Goal: Information Seeking & Learning: Learn about a topic

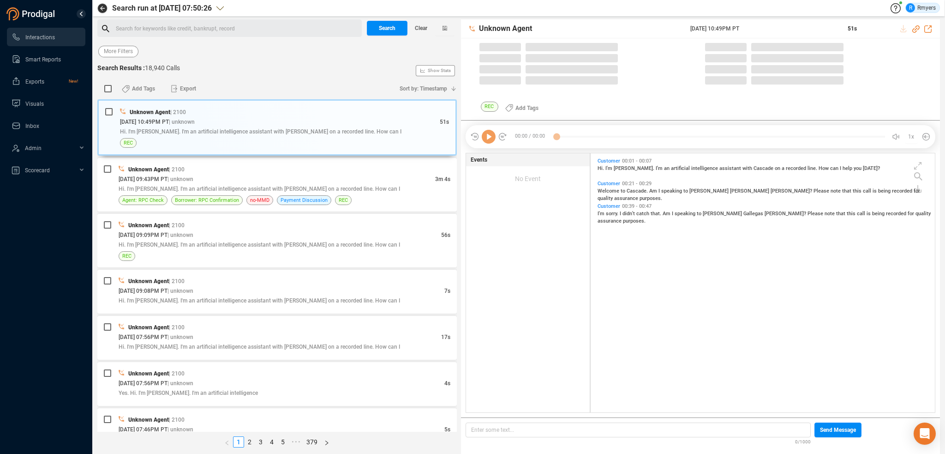
scroll to position [2, 5]
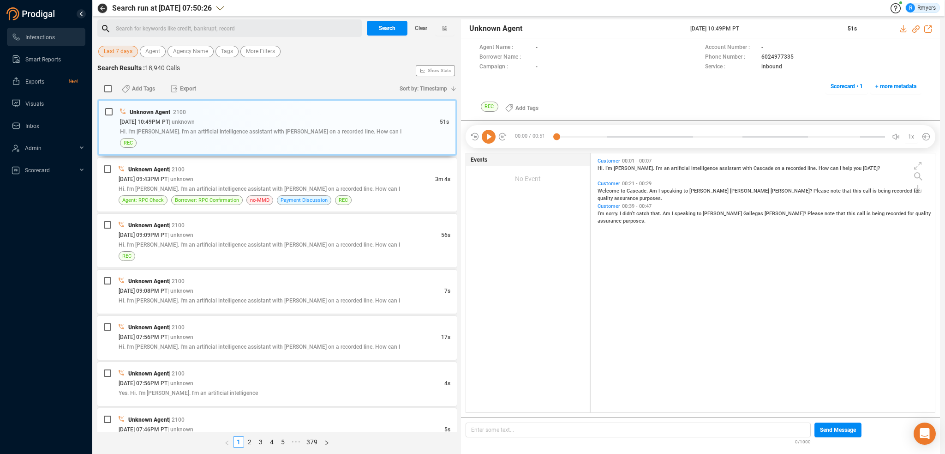
click at [109, 55] on span "Last 7 days" at bounding box center [118, 52] width 29 height 12
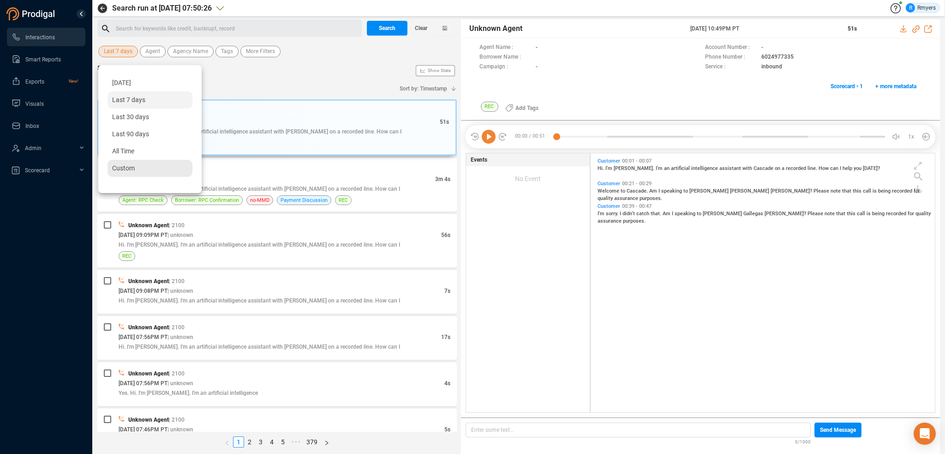
click at [131, 162] on div "Custom" at bounding box center [150, 168] width 85 height 17
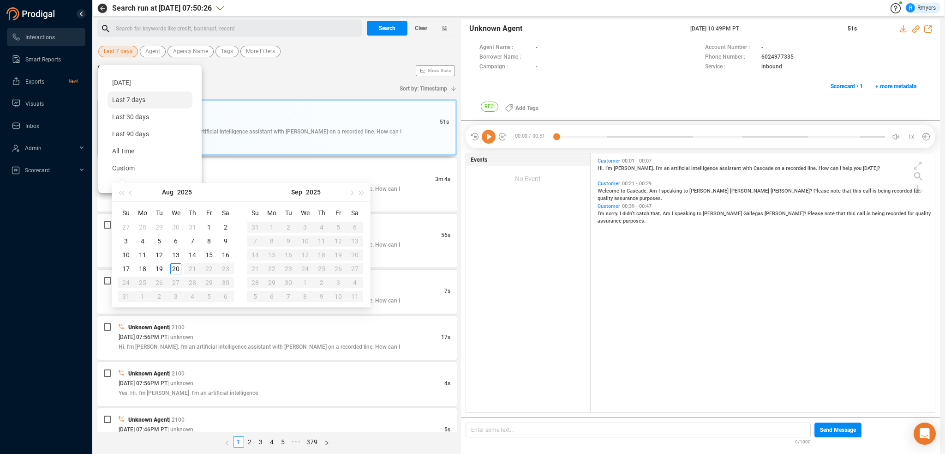
type input "[DATE]"
click at [157, 269] on div "19" at bounding box center [159, 268] width 11 height 11
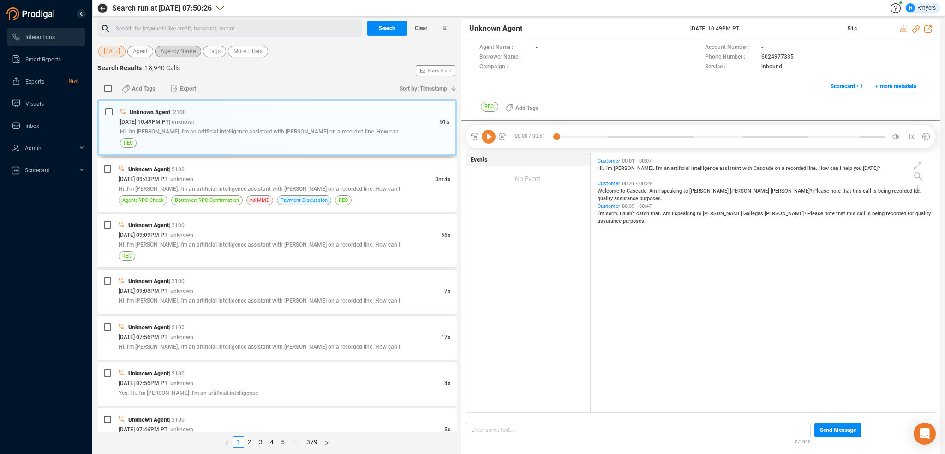
drag, startPoint x: 171, startPoint y: 48, endPoint x: 179, endPoint y: 58, distance: 13.5
click at [172, 48] on span "Agency Name" at bounding box center [178, 52] width 35 height 12
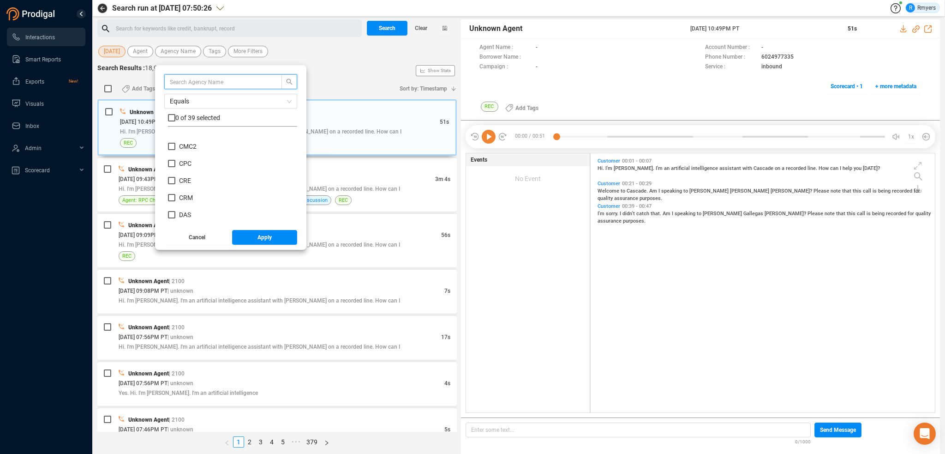
scroll to position [138, 0]
click at [186, 188] on span "CRM" at bounding box center [186, 188] width 14 height 7
click at [175, 188] on input "CRM" at bounding box center [171, 188] width 7 height 7
checkbox input "true"
click at [264, 234] on span "Apply" at bounding box center [264, 237] width 14 height 15
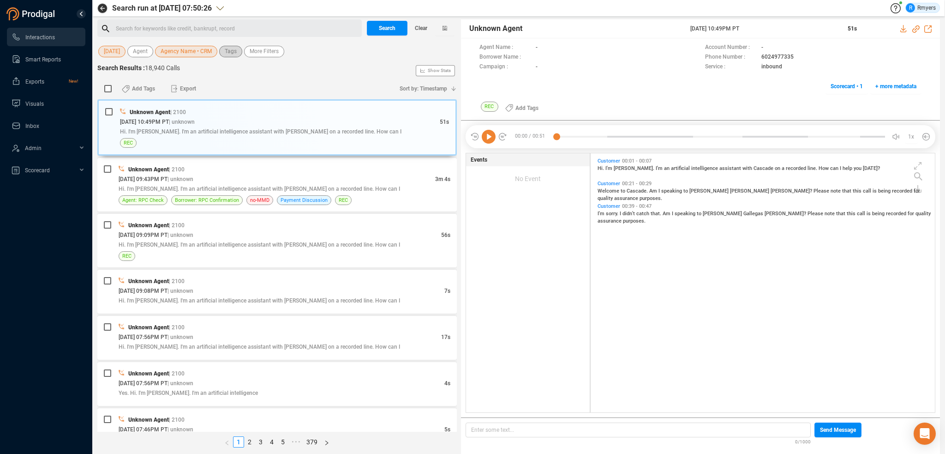
click at [233, 53] on span "Tags" at bounding box center [231, 52] width 12 height 12
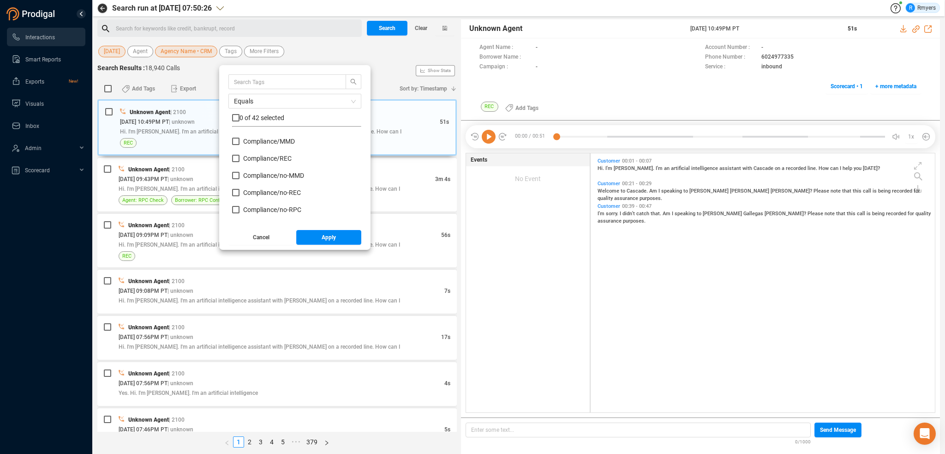
scroll to position [92, 0]
drag, startPoint x: 252, startPoint y: 165, endPoint x: 251, endPoint y: 172, distance: 7.0
click at [252, 165] on span "Insight/ CBR" at bounding box center [260, 165] width 35 height 7
click at [239, 165] on input "Insight/ CBR" at bounding box center [235, 165] width 7 height 7
checkbox input "true"
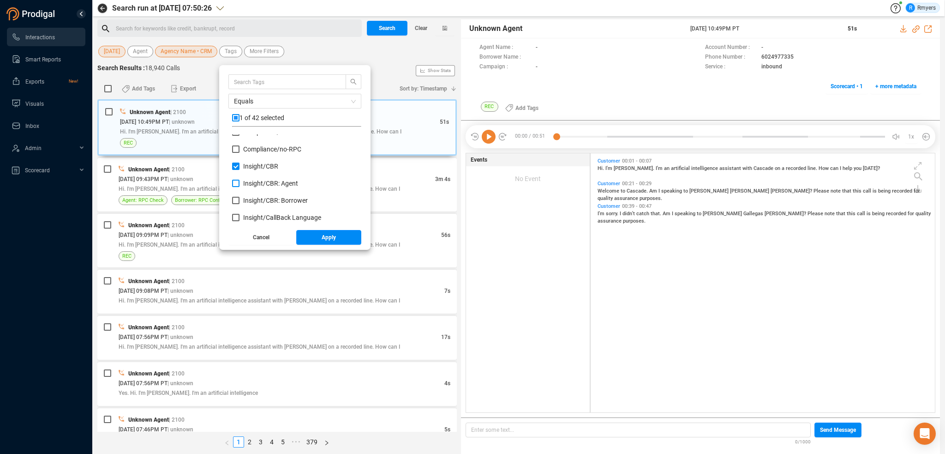
click at [253, 181] on span "Insight/ CBR: Agent" at bounding box center [270, 182] width 55 height 7
click at [239, 181] on input "Insight/ CBR: Agent" at bounding box center [235, 182] width 7 height 7
checkbox input "true"
click at [257, 200] on span "Insight/ CBR: Borrower" at bounding box center [275, 200] width 65 height 7
click at [239, 200] on input "Insight/ CBR: Borrower" at bounding box center [235, 200] width 7 height 7
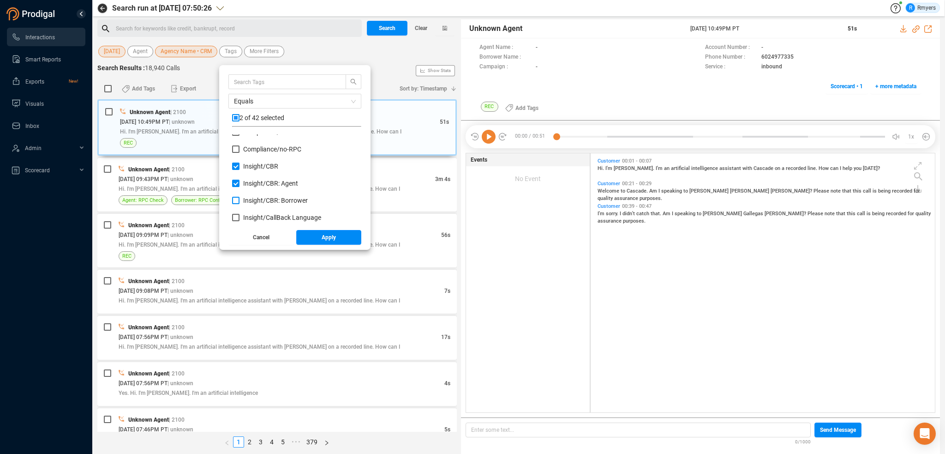
checkbox input "true"
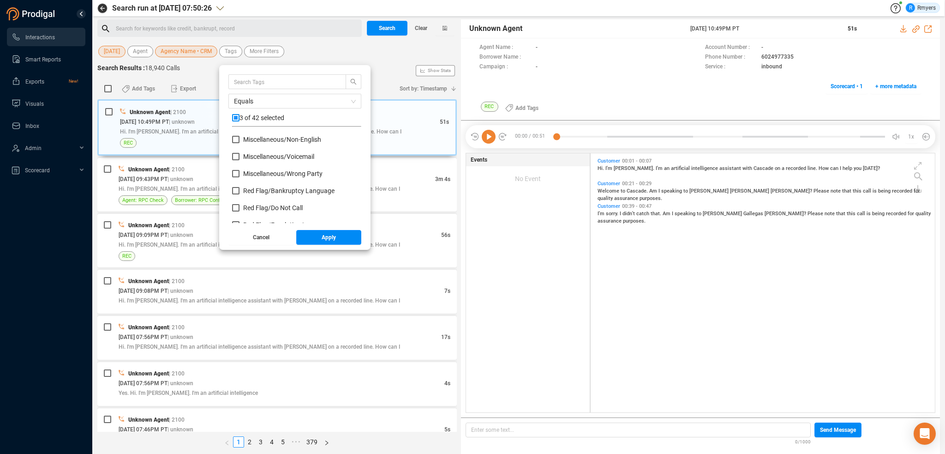
scroll to position [415, 0]
click at [248, 167] on span "Red Flag/ Bankruptcy Language" at bounding box center [288, 167] width 91 height 7
click at [239, 167] on input "Red Flag/ Bankruptcy Language" at bounding box center [235, 167] width 7 height 7
checkbox input "true"
click at [262, 201] on span "Red Flag/ Escalation Language" at bounding box center [287, 201] width 88 height 7
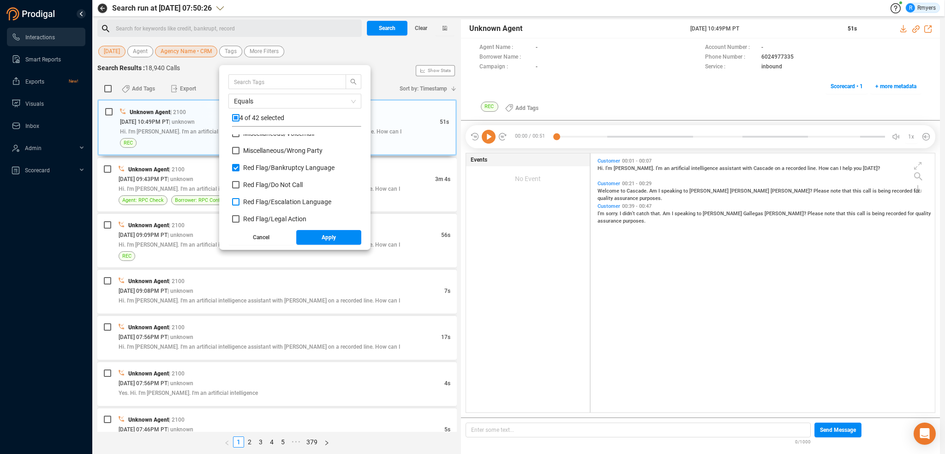
click at [239, 201] on input "Red Flag/ Escalation Language" at bounding box center [235, 201] width 7 height 7
checkbox input "true"
click at [261, 219] on span "Red Flag/ Legal Action" at bounding box center [274, 218] width 63 height 7
click at [239, 219] on input "Red Flag/ Legal Action" at bounding box center [235, 218] width 7 height 7
checkbox input "true"
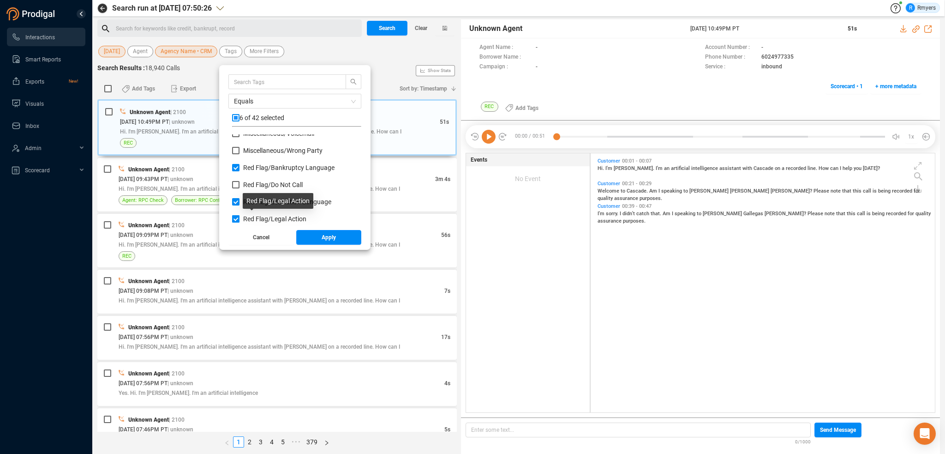
scroll to position [461, 0]
click at [256, 190] on span "Red Flag/ Legal Action: Agent" at bounding box center [284, 189] width 83 height 7
click at [239, 190] on input "Red Flag/ Legal Action: Agent" at bounding box center [235, 189] width 7 height 7
checkbox input "true"
click at [259, 207] on span "Red Flag/ Legal Action: Borrower" at bounding box center [289, 206] width 93 height 7
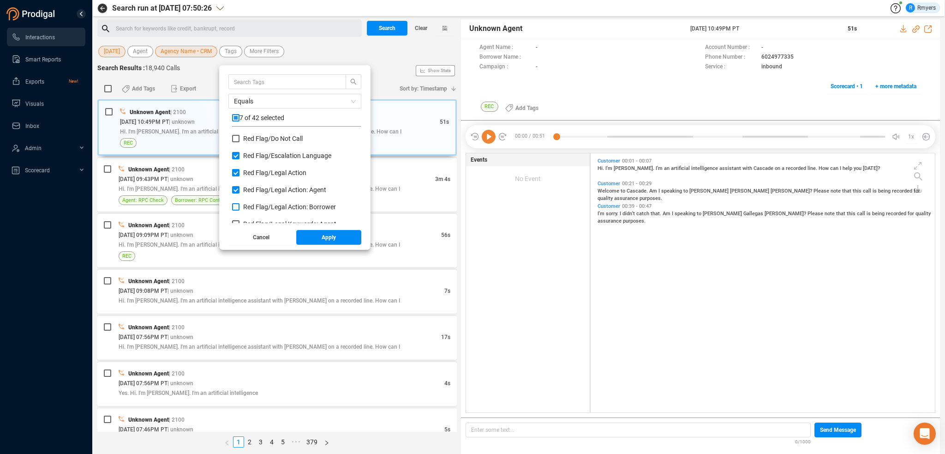
click at [239, 207] on input "Red Flag/ Legal Action: Borrower" at bounding box center [235, 206] width 7 height 7
checkbox input "true"
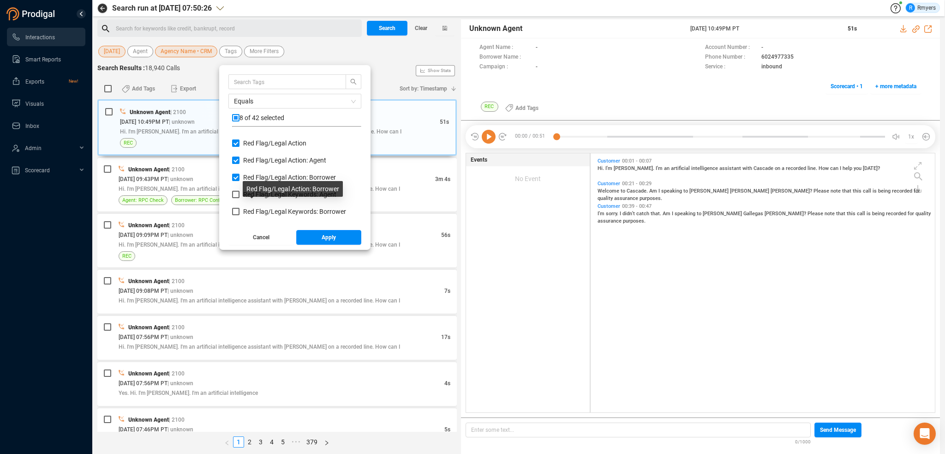
scroll to position [508, 0]
click at [251, 180] on span "Red Flag/ Legal Keywords: Agent" at bounding box center [289, 177] width 93 height 7
click at [239, 180] on input "Red Flag/ Legal Keywords: Agent" at bounding box center [235, 177] width 7 height 7
checkbox input "true"
click at [251, 194] on span "Red Flag/ Legal Keywords: Borrower" at bounding box center [294, 194] width 103 height 7
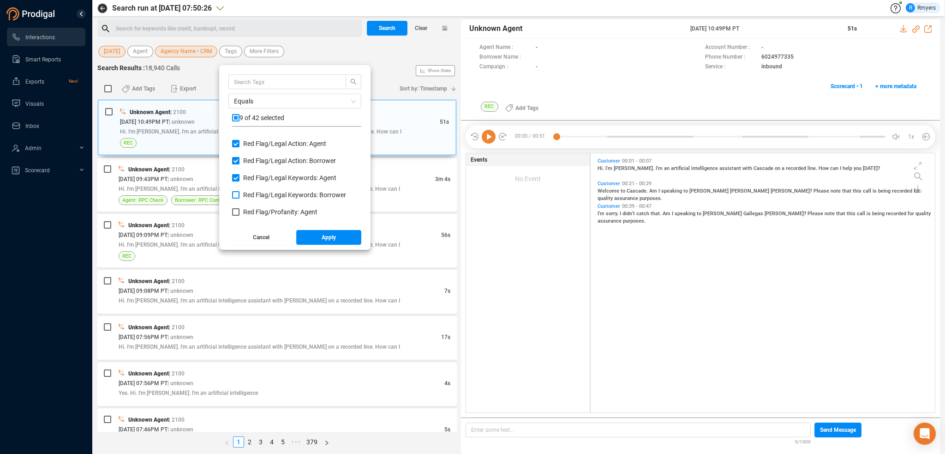
click at [239, 194] on input "Red Flag/ Legal Keywords: Borrower" at bounding box center [235, 194] width 7 height 7
checkbox input "true"
click at [253, 212] on span "Red Flag/ Profanity: Agent" at bounding box center [280, 211] width 74 height 7
click at [239, 212] on input "Red Flag/ Profanity: Agent" at bounding box center [235, 211] width 7 height 7
checkbox input "true"
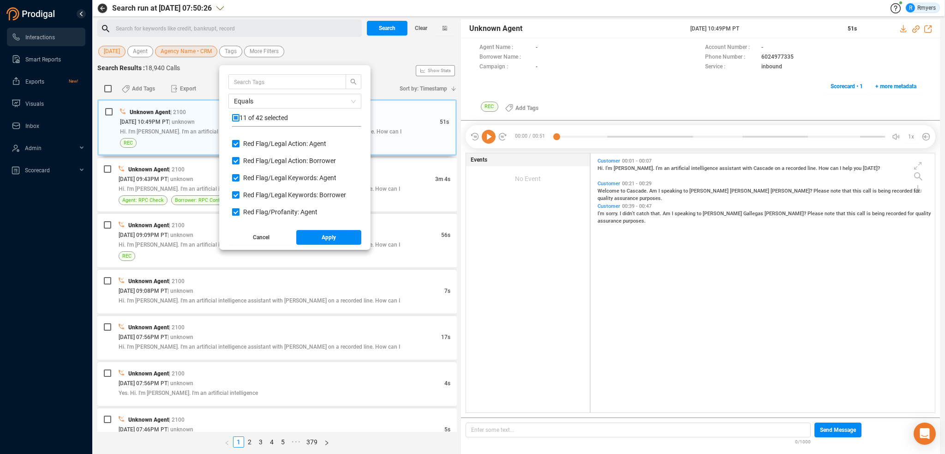
scroll to position [554, 0]
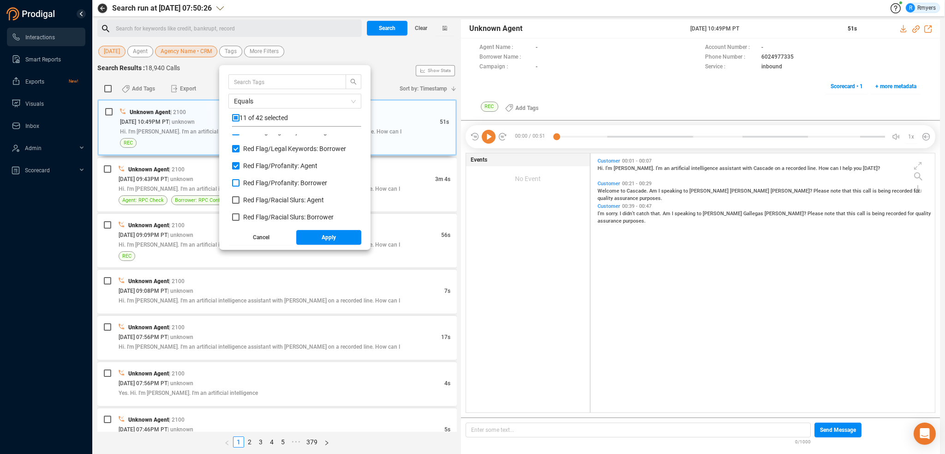
click at [243, 185] on span "Red Flag/ Profanity: Borrower" at bounding box center [284, 182] width 91 height 7
click at [239, 185] on input "Red Flag/ Profanity: Borrower" at bounding box center [235, 182] width 7 height 7
checkbox input "true"
click at [245, 197] on span "Red Flag/ Racial Slurs: Agent" at bounding box center [283, 199] width 81 height 7
click at [239, 197] on input "Red Flag/ Racial Slurs: Agent" at bounding box center [235, 199] width 7 height 7
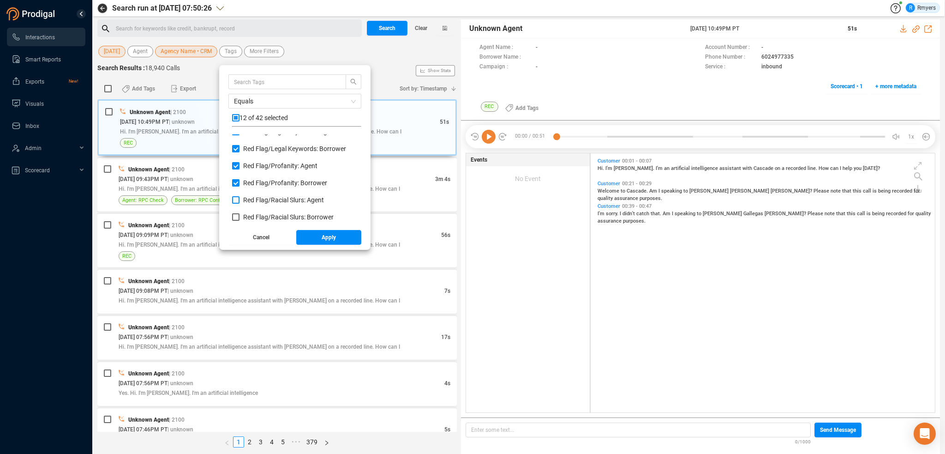
checkbox input "true"
click at [258, 216] on span "Red Flag/ Racial Slurs: Borrower" at bounding box center [288, 216] width 90 height 7
click at [239, 216] on input "Red Flag/ Racial Slurs: Borrower" at bounding box center [235, 216] width 7 height 7
checkbox input "true"
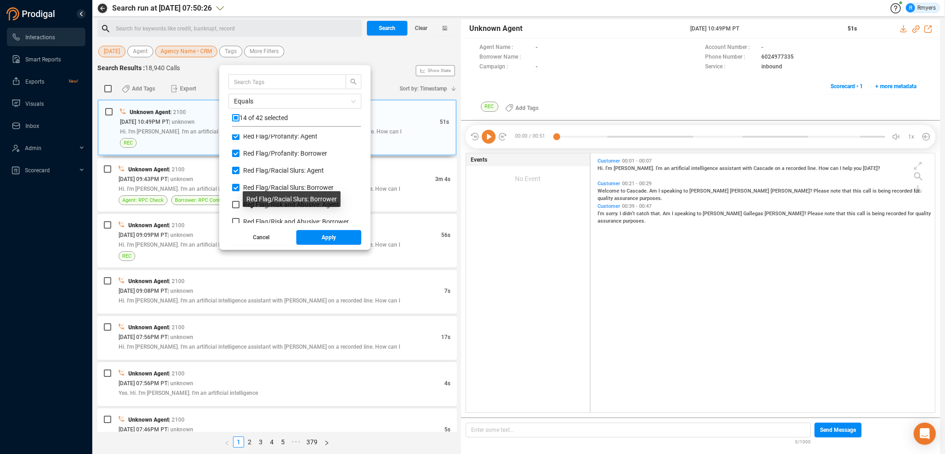
scroll to position [600, 0]
click at [245, 185] on span "Red Flag/ Risk and Abusive: Agent" at bounding box center [291, 187] width 96 height 7
click at [239, 185] on input "Red Flag/ Risk and Abusive: Agent" at bounding box center [235, 187] width 7 height 7
checkbox input "true"
click at [258, 204] on span "Red Flag/ Risk and Abusive: Borrower" at bounding box center [296, 204] width 106 height 7
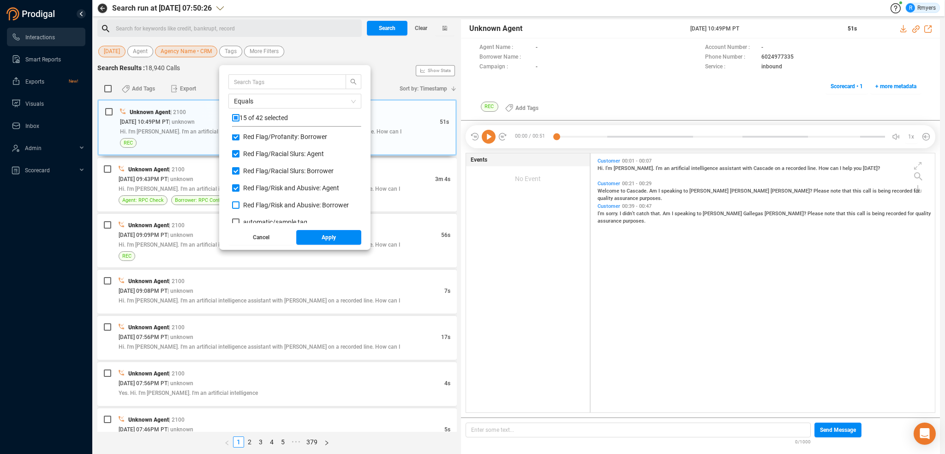
click at [239, 204] on input "Red Flag/ Risk and Abusive: Borrower" at bounding box center [235, 204] width 7 height 7
checkbox input "true"
click at [317, 234] on button "Apply" at bounding box center [329, 237] width 66 height 15
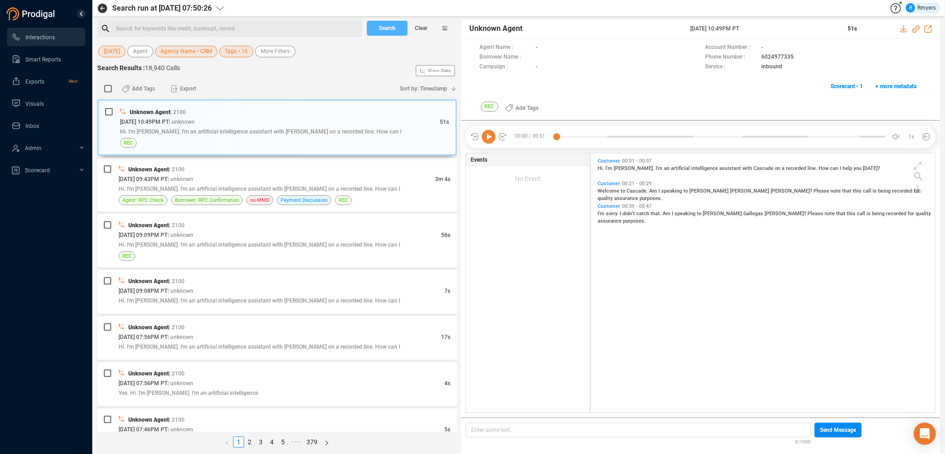
click at [377, 32] on button "Search" at bounding box center [387, 28] width 41 height 15
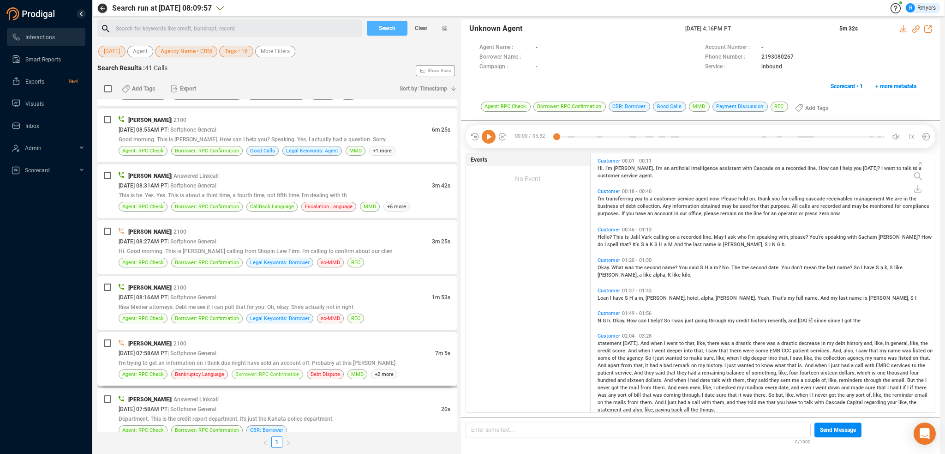
scroll to position [1951, 0]
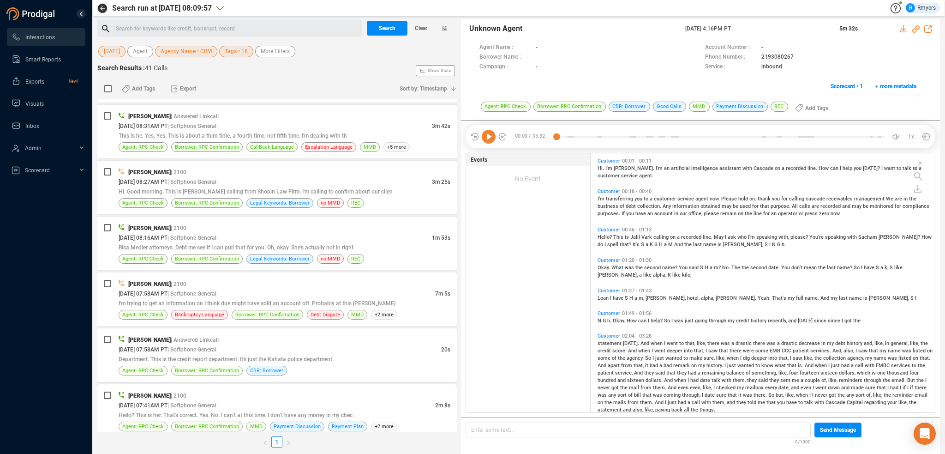
click at [316, 390] on div "[PERSON_NAME] | 2100" at bounding box center [285, 395] width 332 height 10
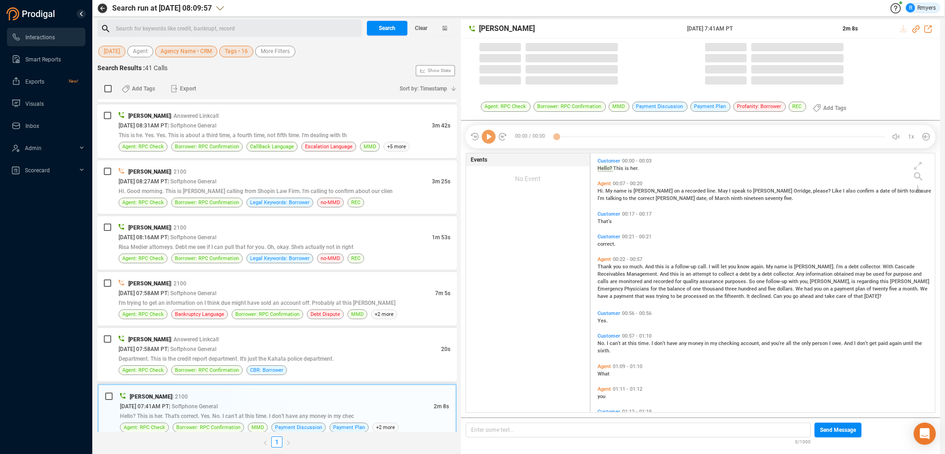
scroll to position [257, 340]
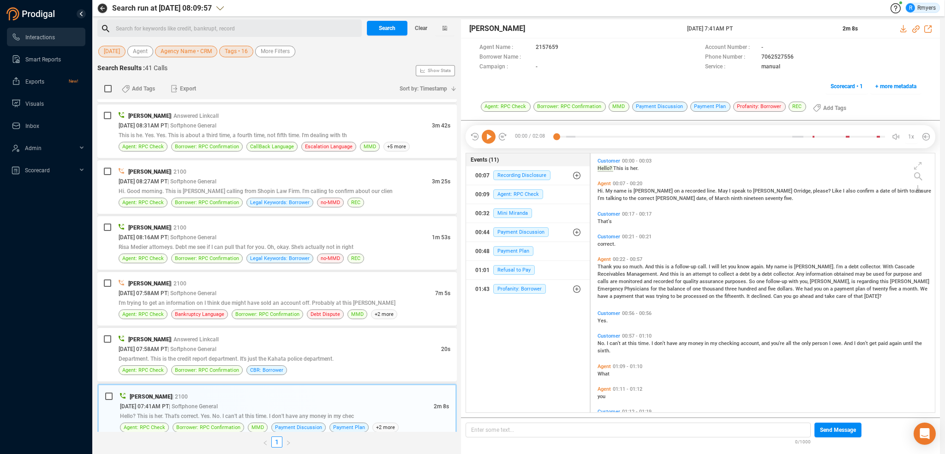
click at [490, 134] on icon at bounding box center [489, 137] width 14 height 14
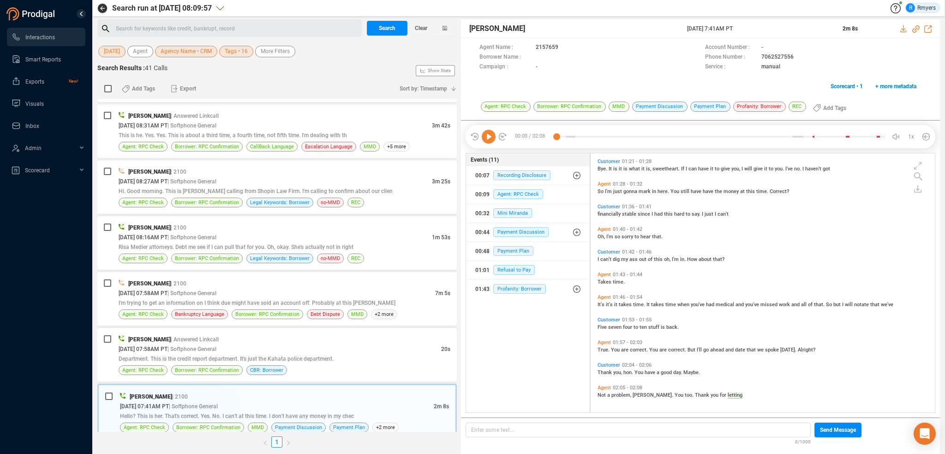
scroll to position [0, 0]
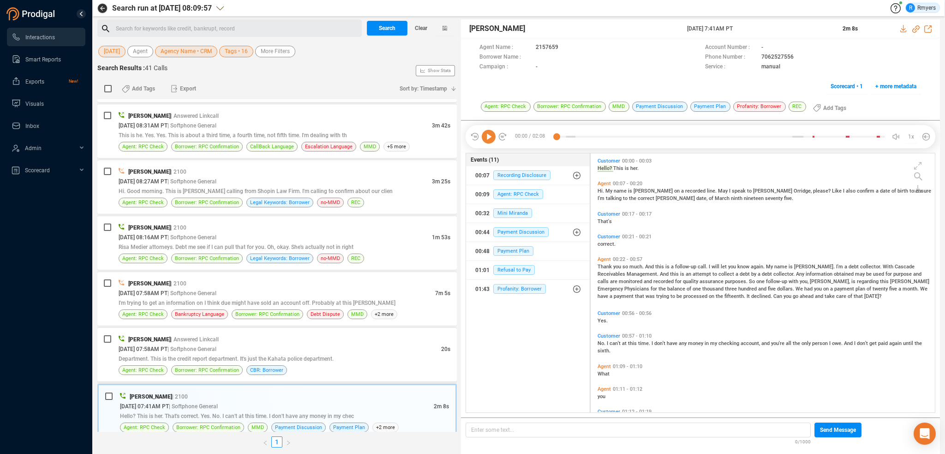
click at [355, 383] on div "[PERSON_NAME] | 2100 [DATE] 07:41AM PT | Softphone General 2m 8s Hello? This is…" at bounding box center [276, 411] width 359 height 56
click at [356, 366] on div "Agent: RPC Check Borrower: RPC Confirmation CBR: Borrower" at bounding box center [285, 370] width 332 height 10
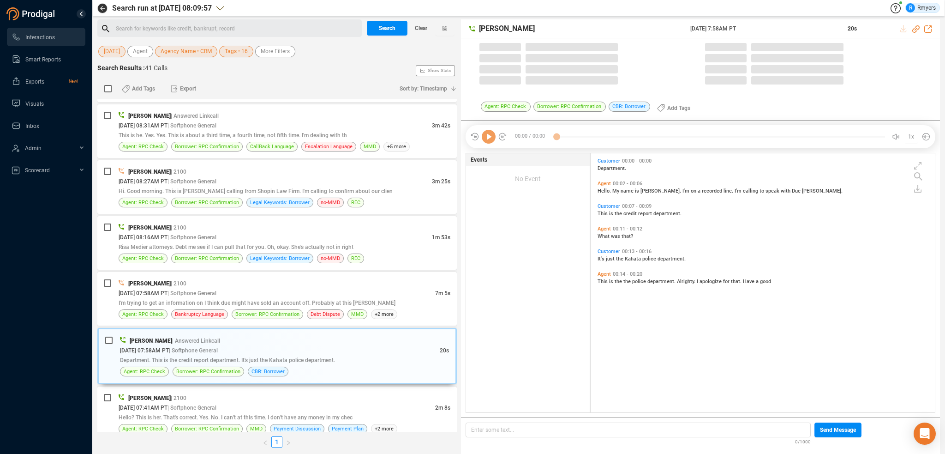
scroll to position [257, 340]
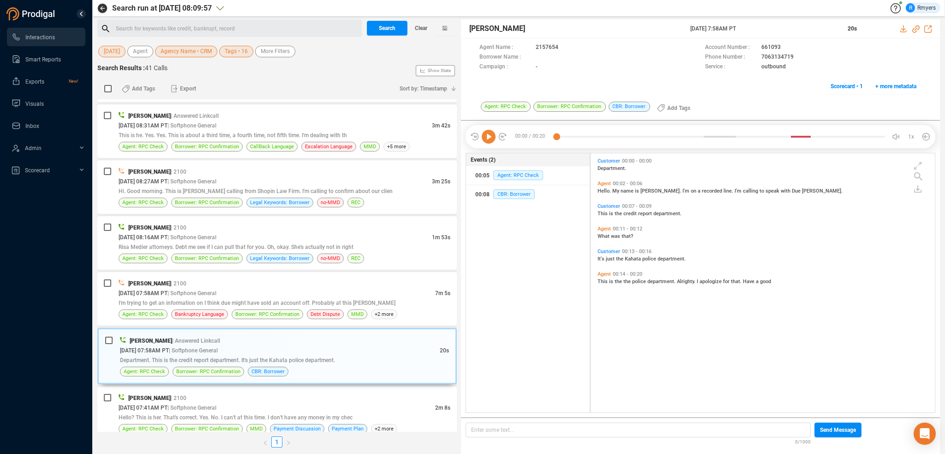
click at [491, 139] on icon at bounding box center [489, 137] width 14 height 14
click at [226, 299] on span "I'm trying to get an information on I think due might have sold an account off.…" at bounding box center [257, 302] width 277 height 6
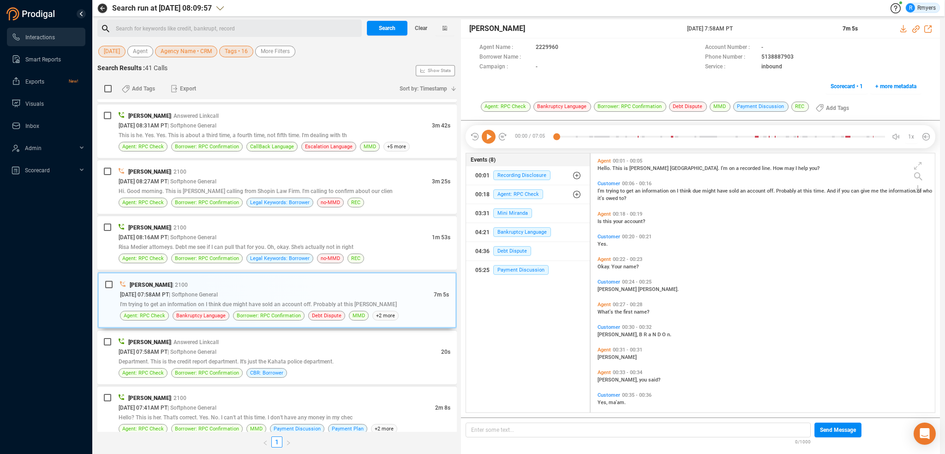
click at [487, 138] on icon at bounding box center [489, 137] width 14 height 14
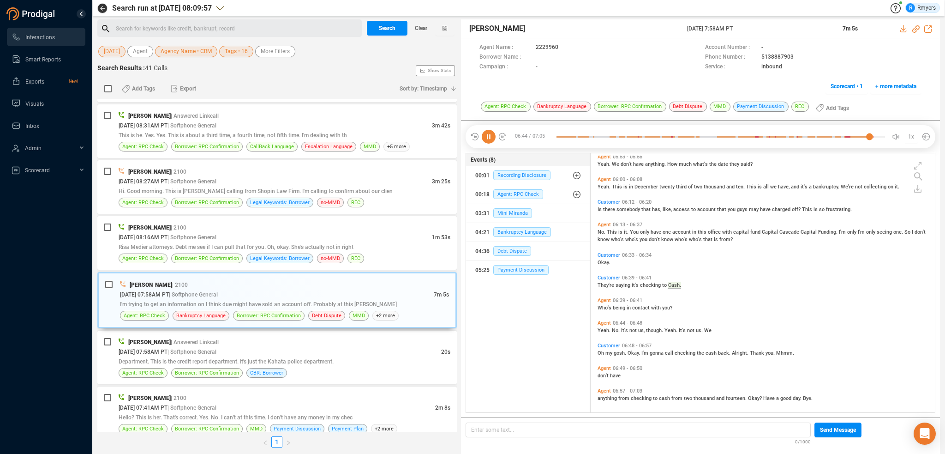
scroll to position [1366, 0]
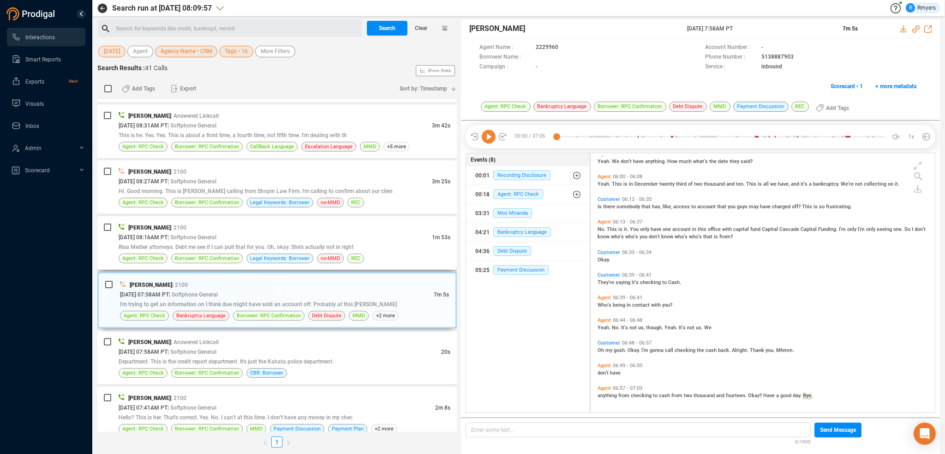
click at [275, 233] on div "[DATE] 08:16AM PT | Softphone General" at bounding box center [275, 237] width 313 height 10
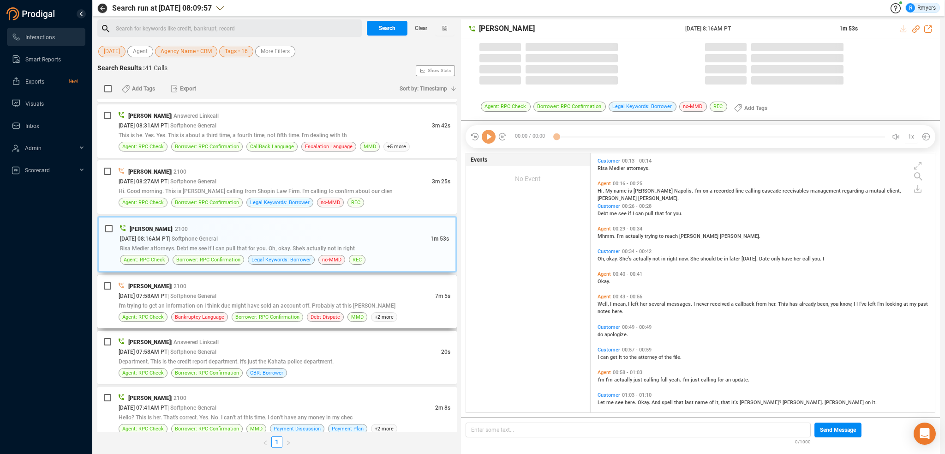
scroll to position [257, 340]
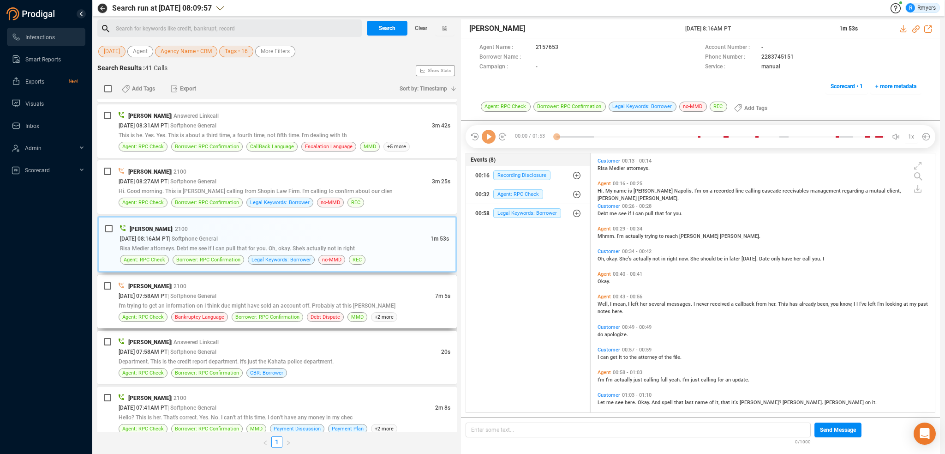
click at [337, 302] on span "I'm trying to get an information on I think due might have sold an account off.…" at bounding box center [257, 305] width 277 height 6
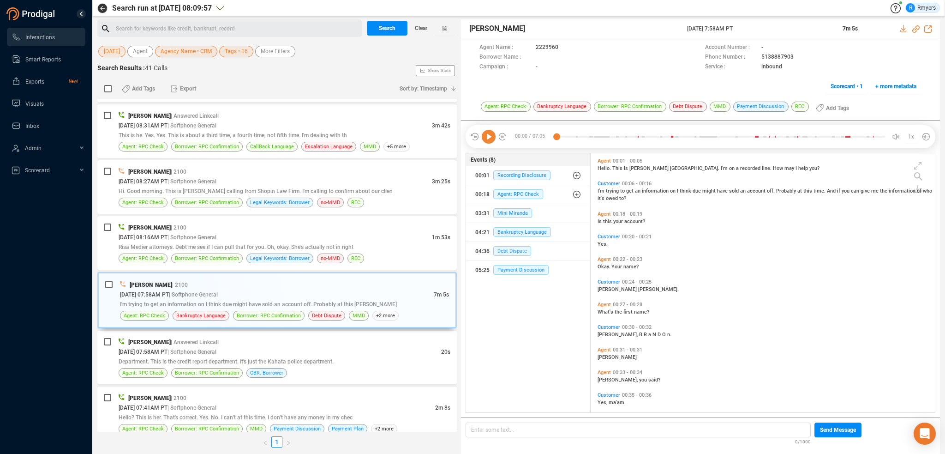
click at [491, 140] on icon at bounding box center [489, 137] width 14 height 14
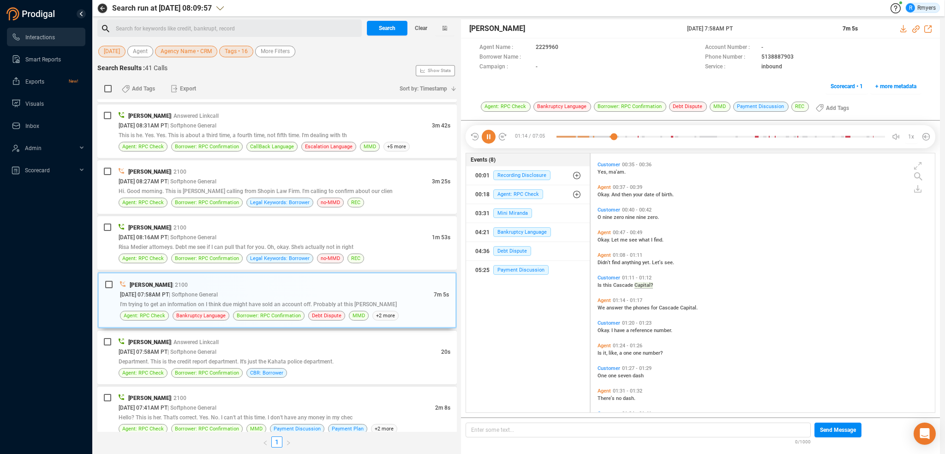
scroll to position [253, 0]
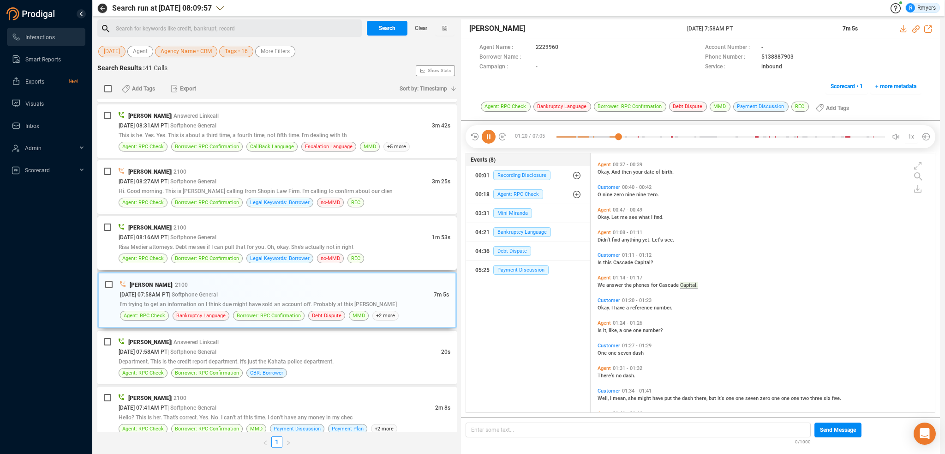
click at [265, 223] on div "[PERSON_NAME] | 2100" at bounding box center [285, 227] width 332 height 10
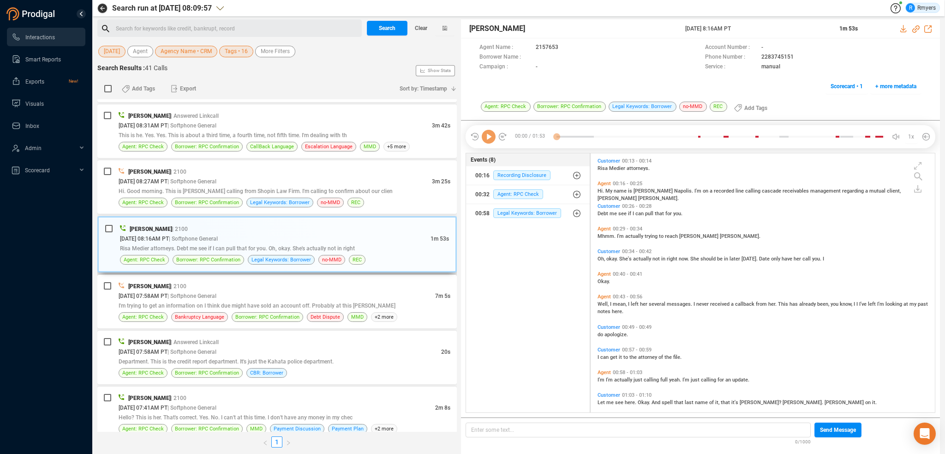
scroll to position [257, 340]
click at [486, 139] on icon at bounding box center [489, 137] width 14 height 14
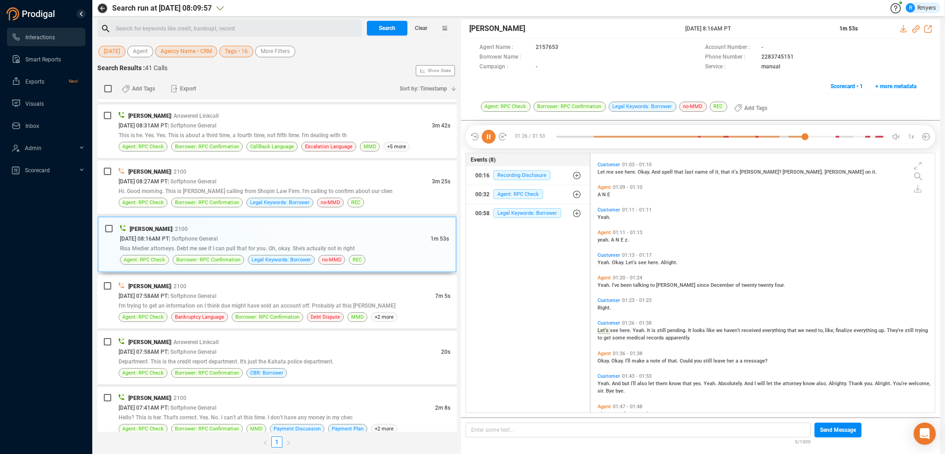
scroll to position [271, 0]
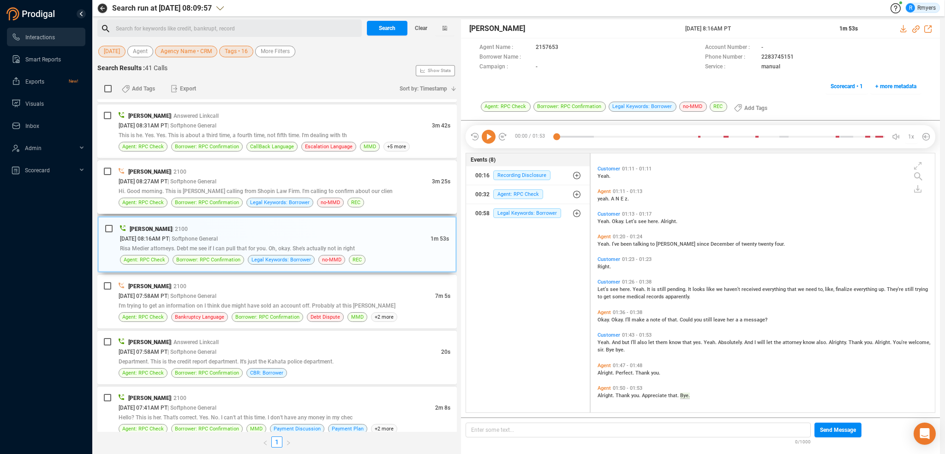
click at [295, 188] on span "Hi. Good morning. This is [PERSON_NAME] calling from Shopin Law Firm. I'm calli…" at bounding box center [256, 191] width 274 height 6
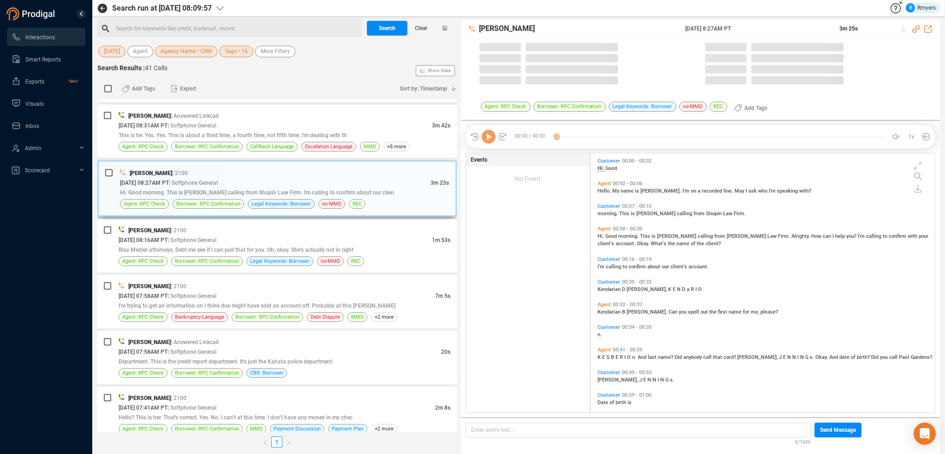
scroll to position [257, 340]
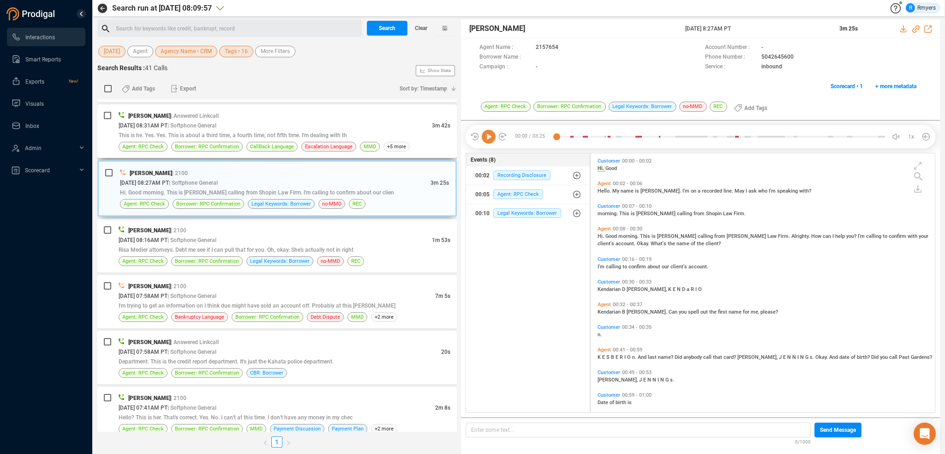
drag, startPoint x: 498, startPoint y: 138, endPoint x: 372, endPoint y: 112, distance: 128.2
click at [498, 138] on icon at bounding box center [502, 136] width 9 height 9
click at [491, 135] on icon at bounding box center [489, 137] width 14 height 14
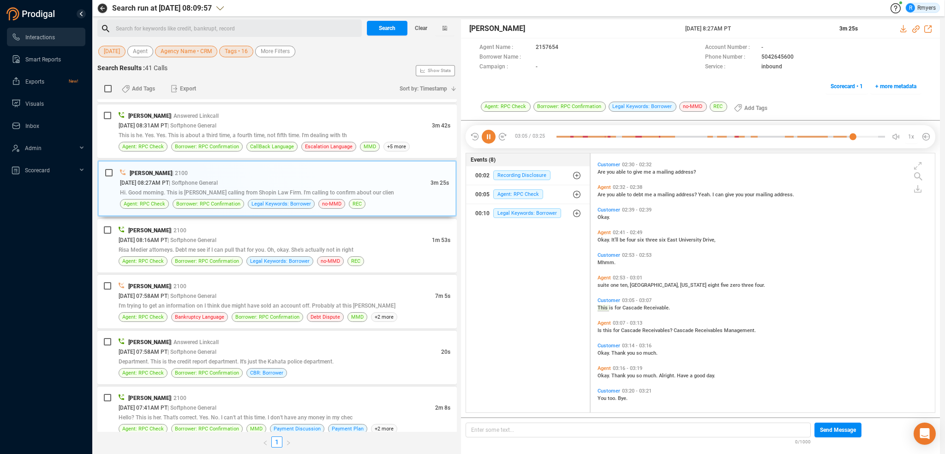
scroll to position [595, 0]
click at [261, 120] on div "[DATE] 08:31AM PT | Softphone General" at bounding box center [275, 125] width 313 height 10
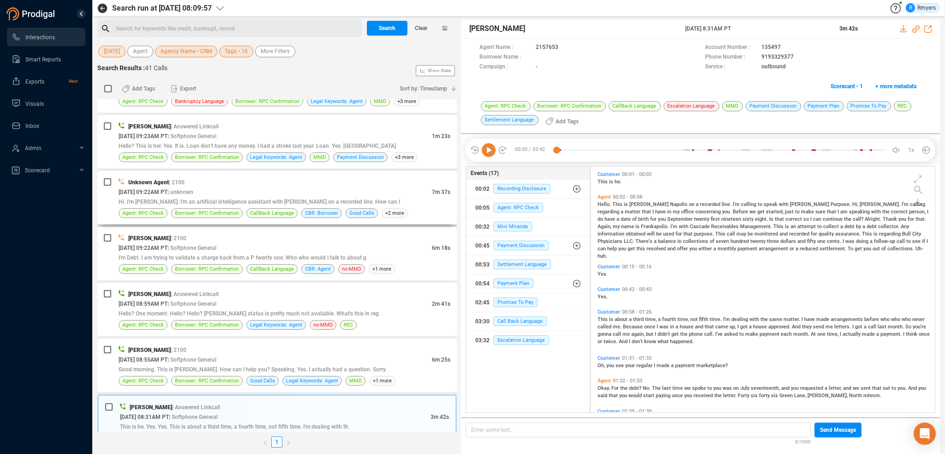
scroll to position [1673, 0]
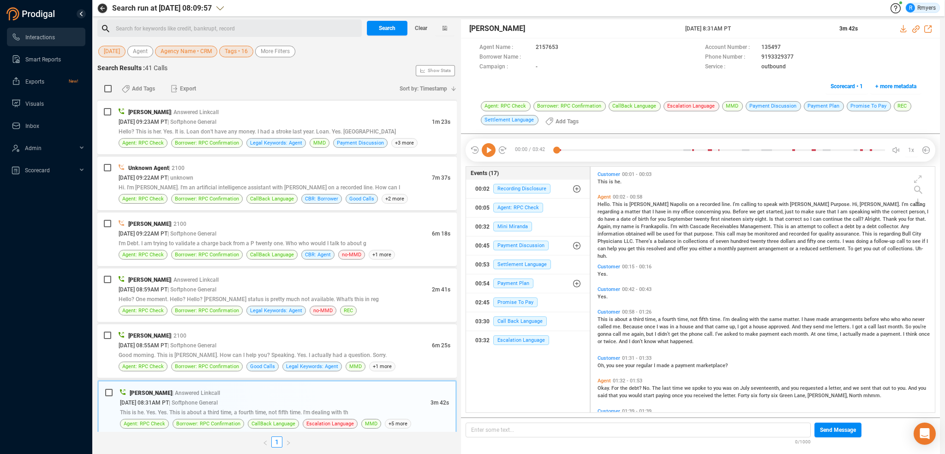
click at [485, 149] on icon at bounding box center [489, 150] width 14 height 14
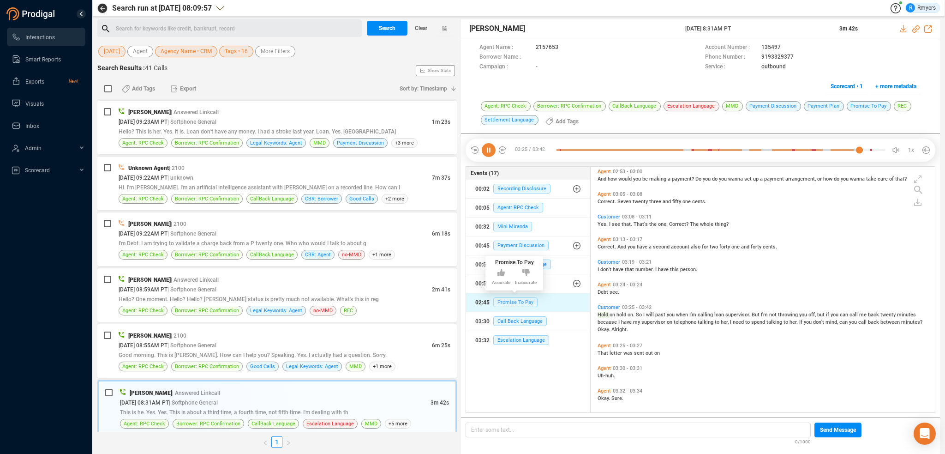
scroll to position [469, 0]
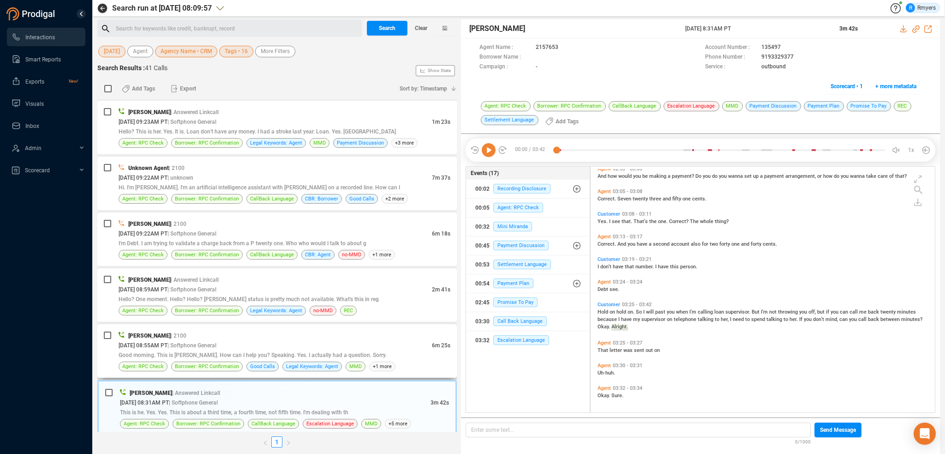
drag, startPoint x: 186, startPoint y: 346, endPoint x: 201, endPoint y: 336, distance: 18.2
click at [188, 352] on span "Good morning. This is [PERSON_NAME]. How can I help you? Speaking. Yes. I actua…" at bounding box center [253, 355] width 268 height 6
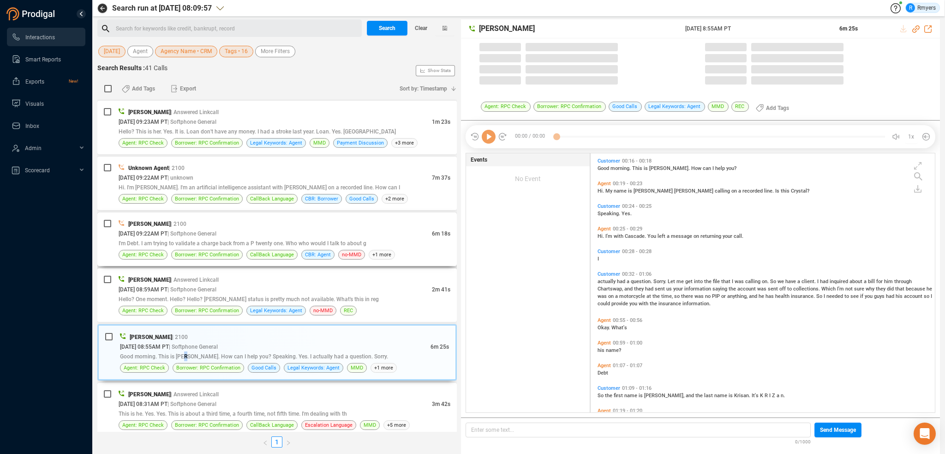
scroll to position [257, 340]
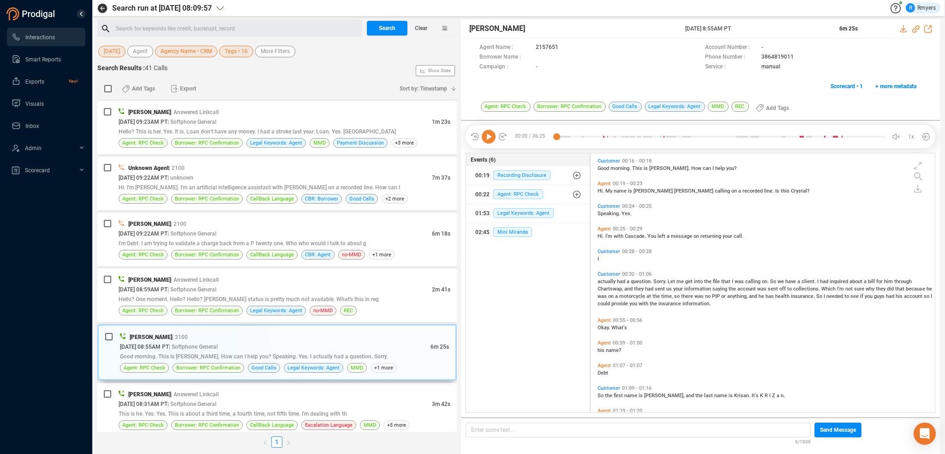
click at [490, 134] on icon at bounding box center [489, 137] width 14 height 14
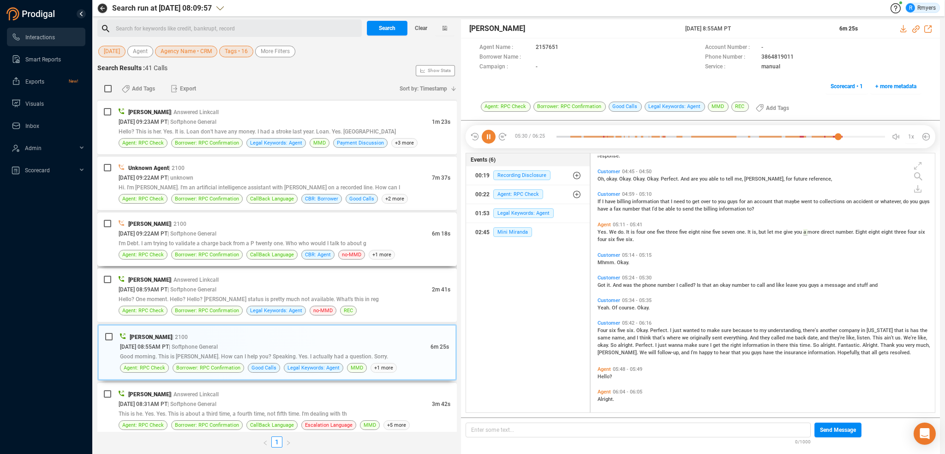
scroll to position [884, 0]
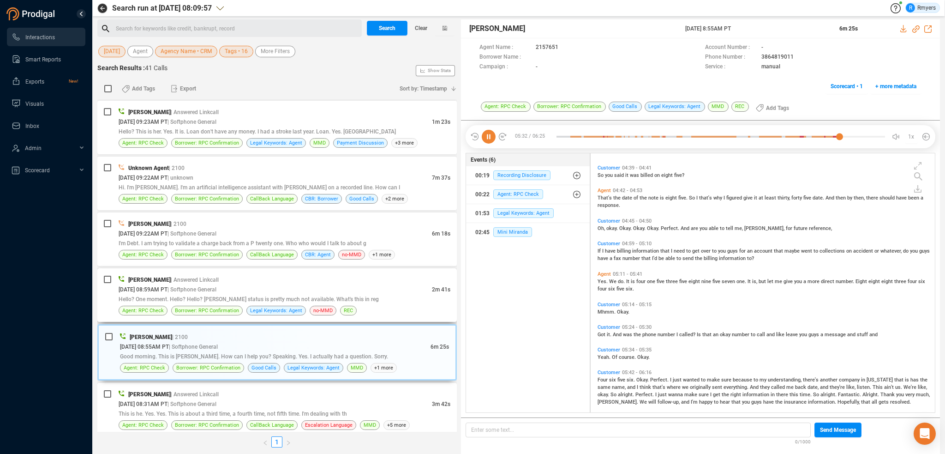
click at [301, 275] on div "[PERSON_NAME] | Answered Linkcall" at bounding box center [285, 280] width 332 height 10
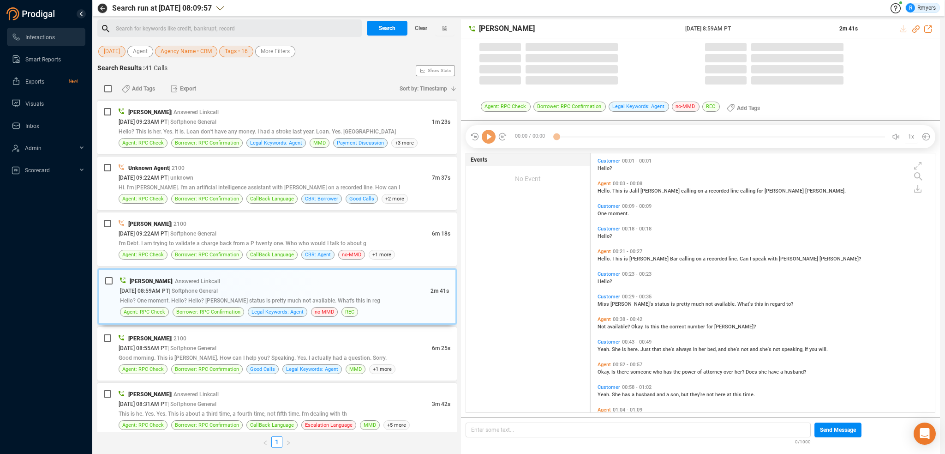
scroll to position [257, 340]
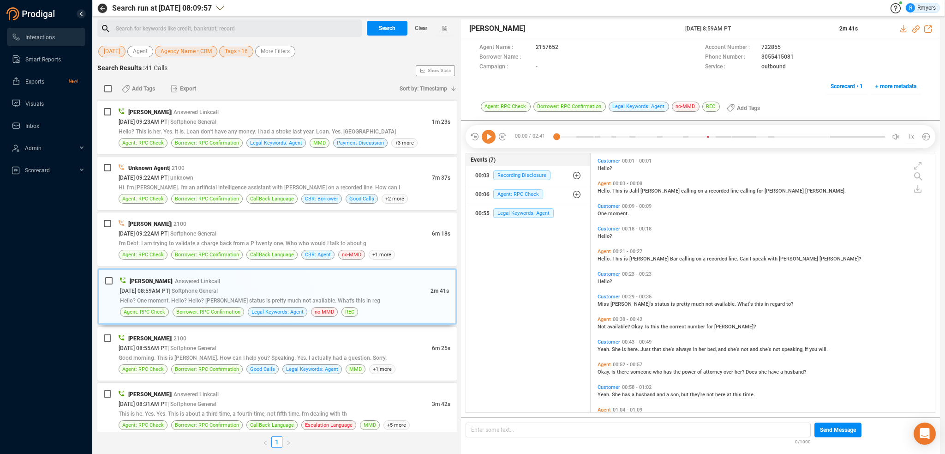
click at [487, 137] on icon at bounding box center [489, 137] width 14 height 14
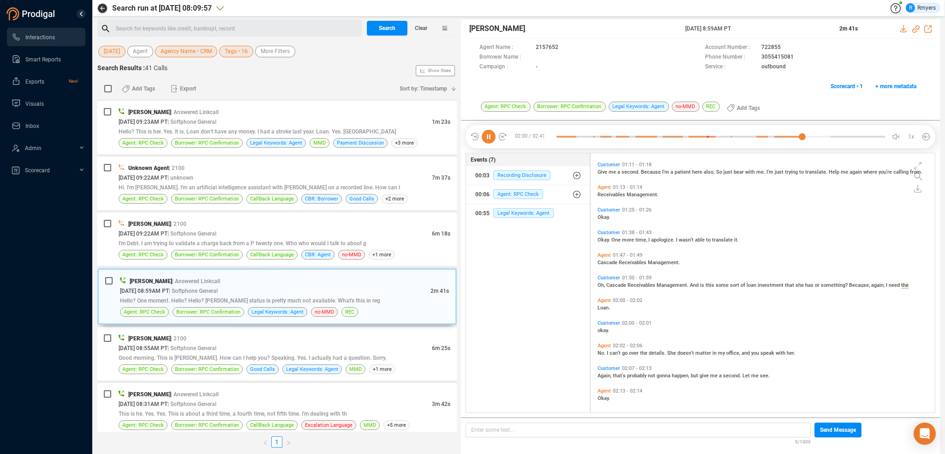
scroll to position [271, 0]
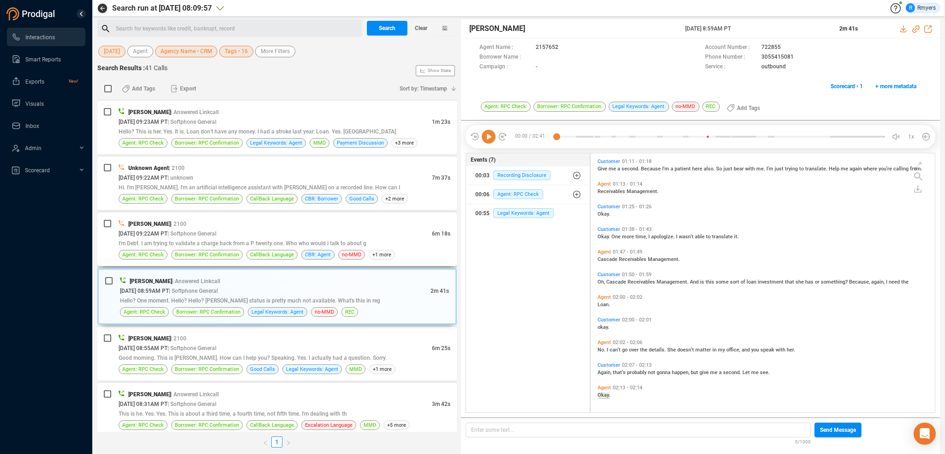
click at [192, 240] on span "I'm Debt. I am trying to validate a charge back from a P twenty one. Who who wo…" at bounding box center [243, 243] width 248 height 6
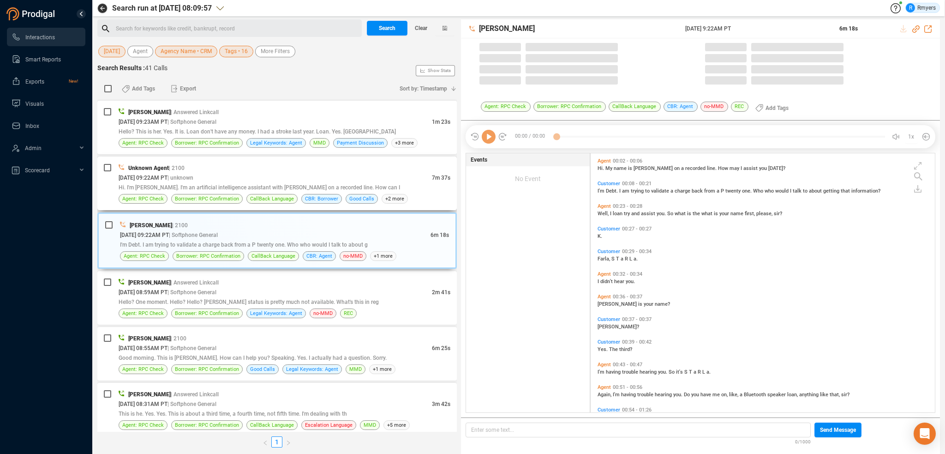
scroll to position [257, 340]
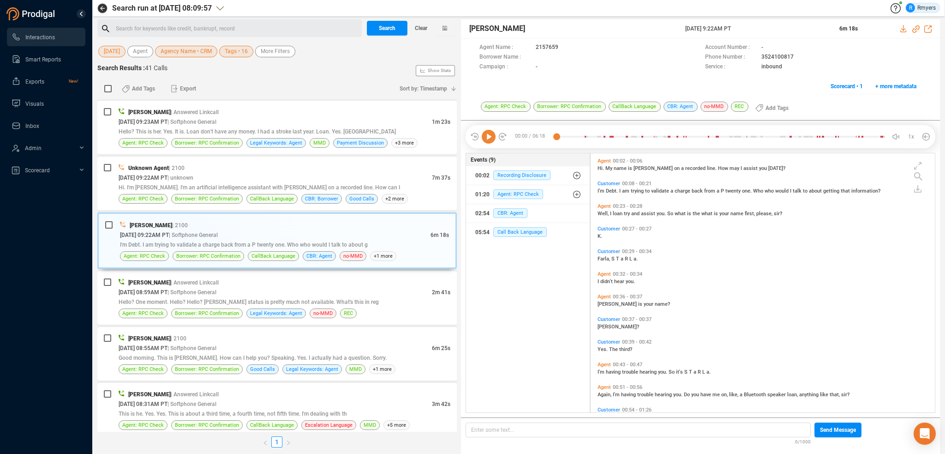
click at [490, 137] on icon at bounding box center [489, 137] width 14 height 14
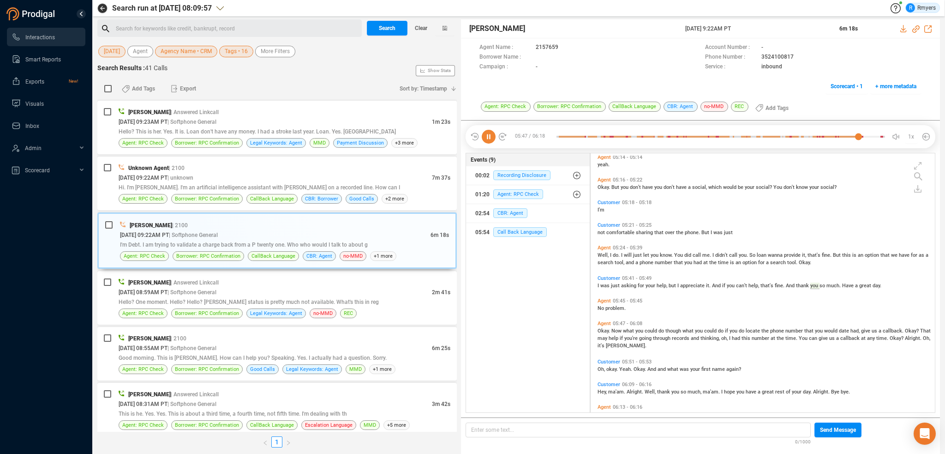
scroll to position [1320, 0]
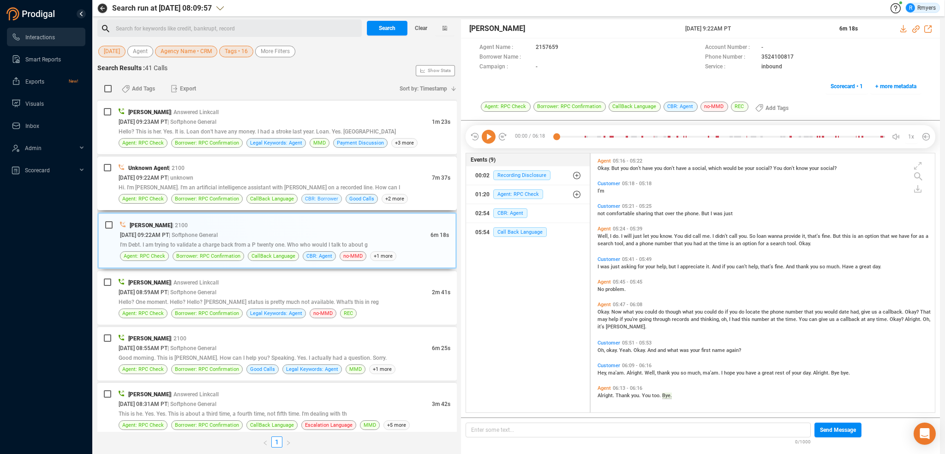
click at [327, 194] on span "CBR: Borrower" at bounding box center [321, 198] width 33 height 9
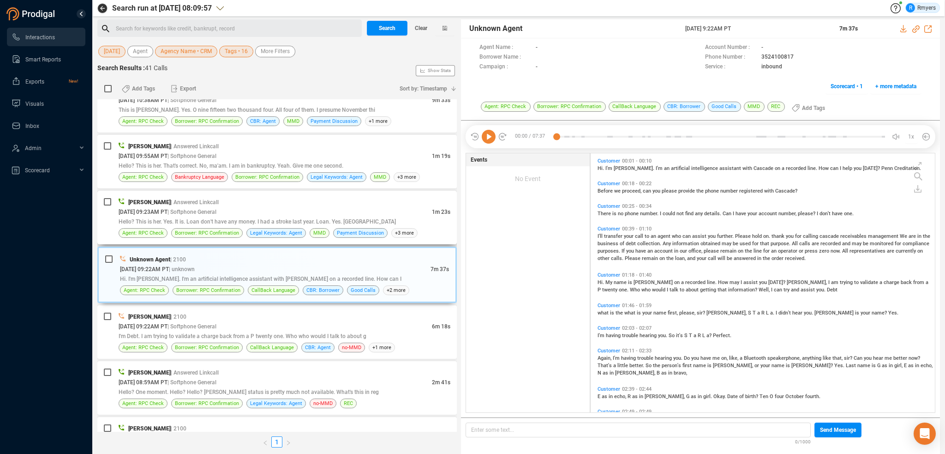
scroll to position [1581, 0]
click at [331, 221] on span "Hello? This is her. Yes. It is. Loan don't have any money. I had a stroke last …" at bounding box center [257, 224] width 277 height 6
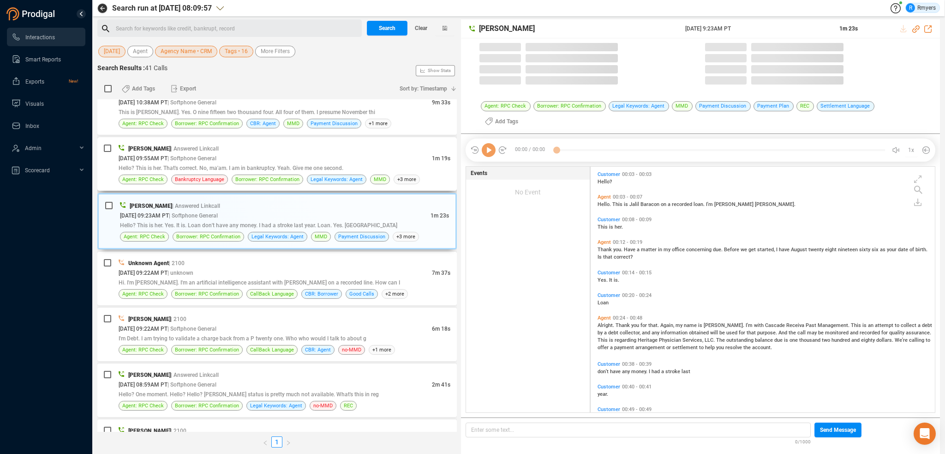
scroll to position [257, 340]
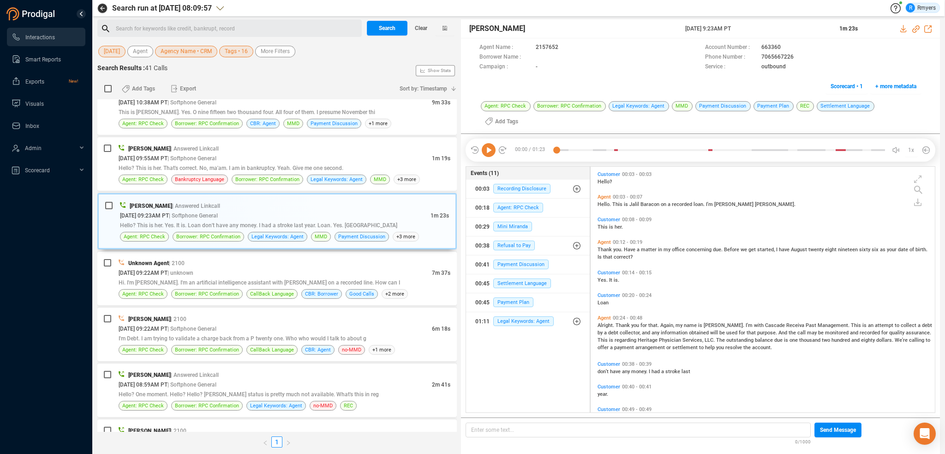
click at [486, 143] on icon at bounding box center [489, 150] width 14 height 14
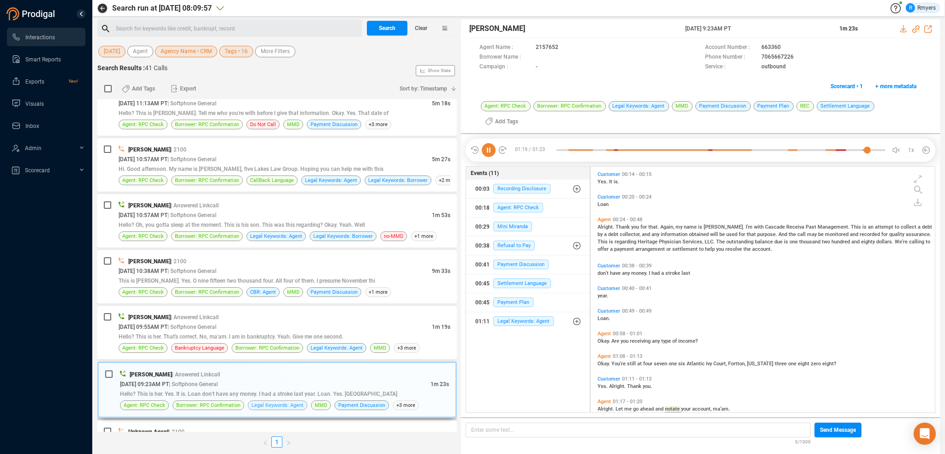
scroll to position [1397, 0]
